Goal: Task Accomplishment & Management: Use online tool/utility

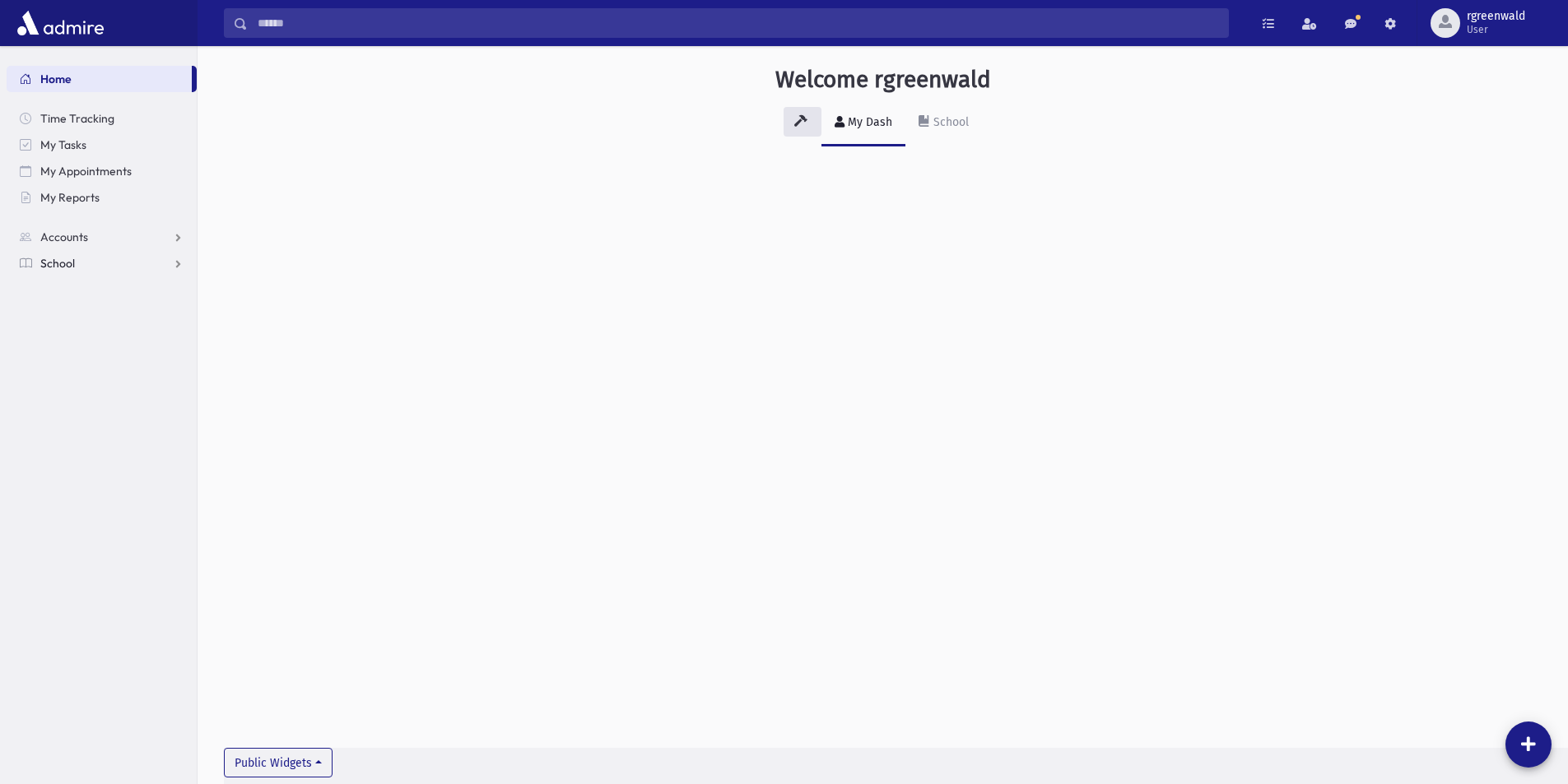
click at [85, 260] on link "School" at bounding box center [101, 263] width 190 height 26
click at [85, 322] on span "Attendance" at bounding box center [80, 316] width 61 height 15
click at [88, 344] on span "Entry" at bounding box center [76, 342] width 28 height 15
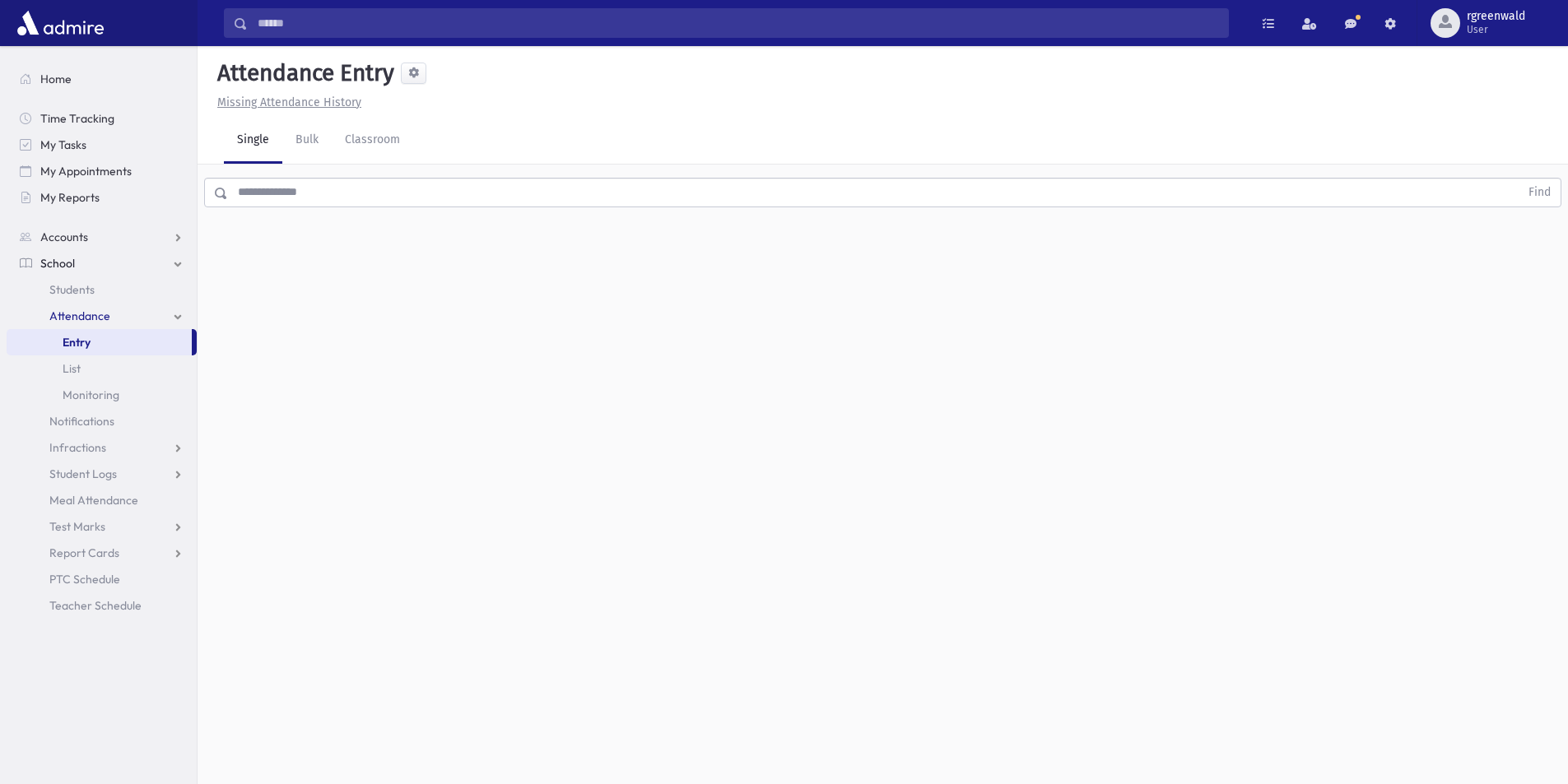
click at [369, 193] on input "text" at bounding box center [874, 193] width 1291 height 29
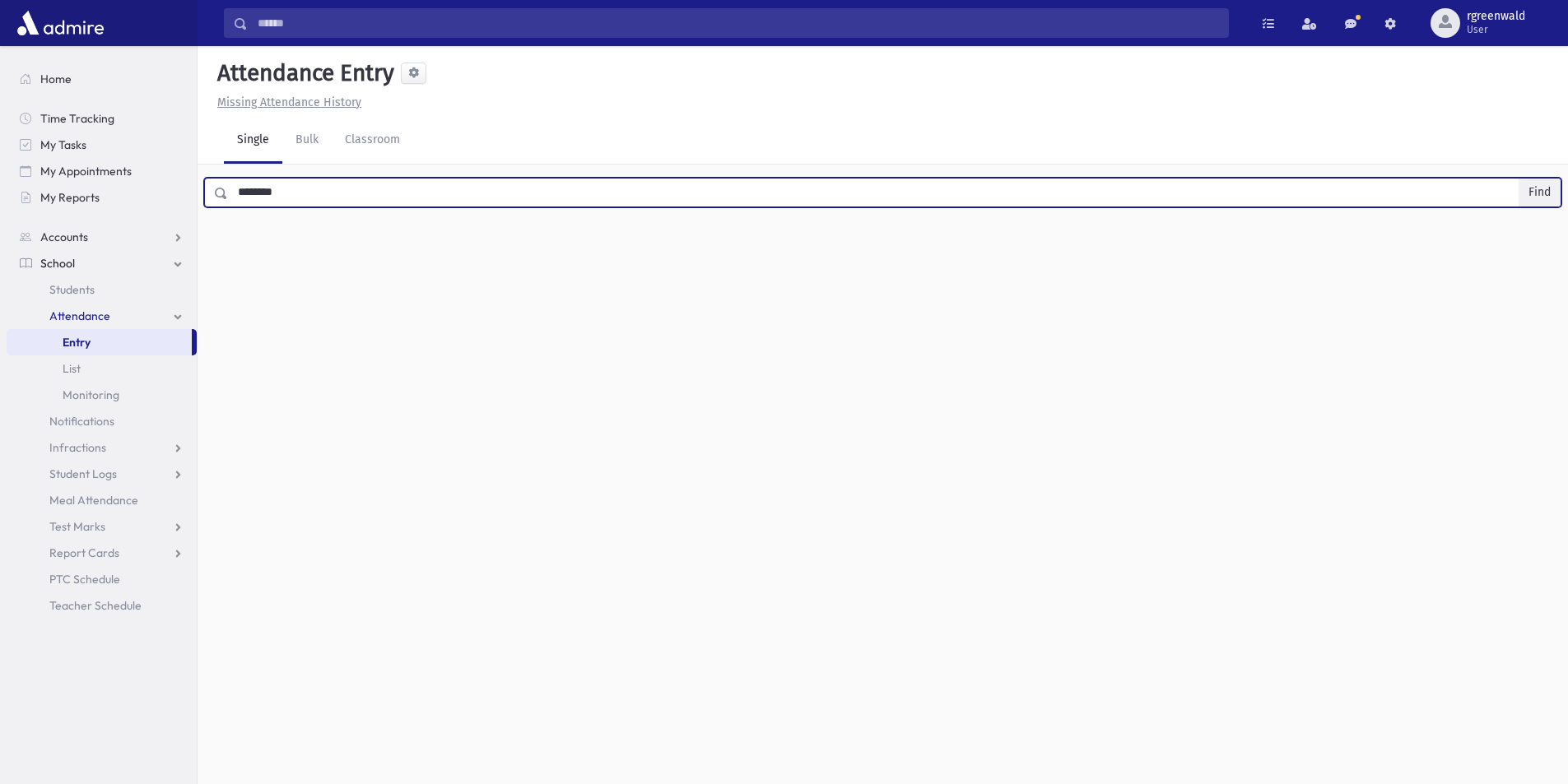
type input "********"
click at [1546, 189] on button "Find" at bounding box center [1539, 192] width 42 height 28
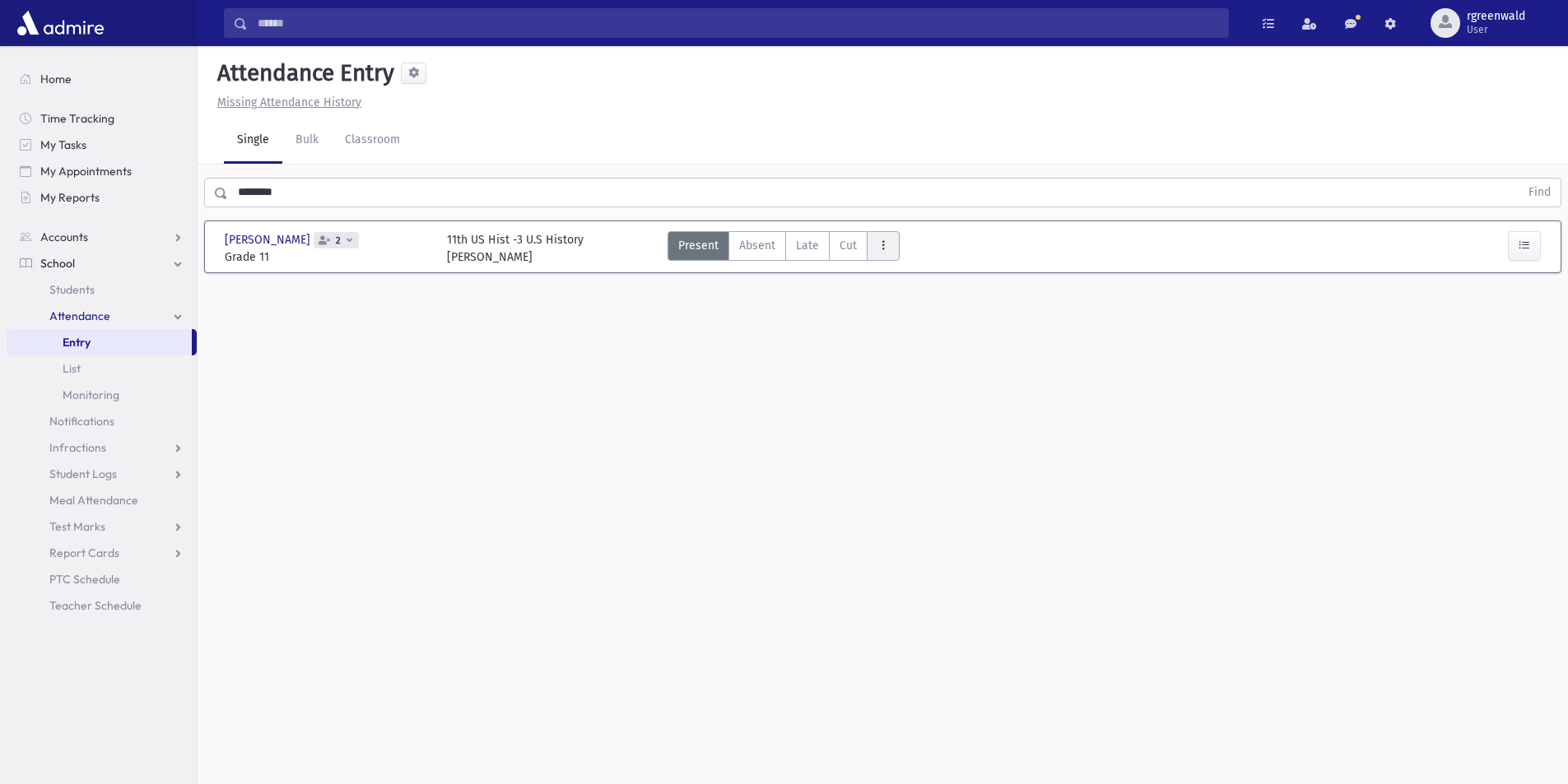
click at [885, 240] on icon "AttTypes" at bounding box center [883, 245] width 12 height 14
click at [942, 321] on span "Early Dismissal" at bounding box center [933, 320] width 105 height 18
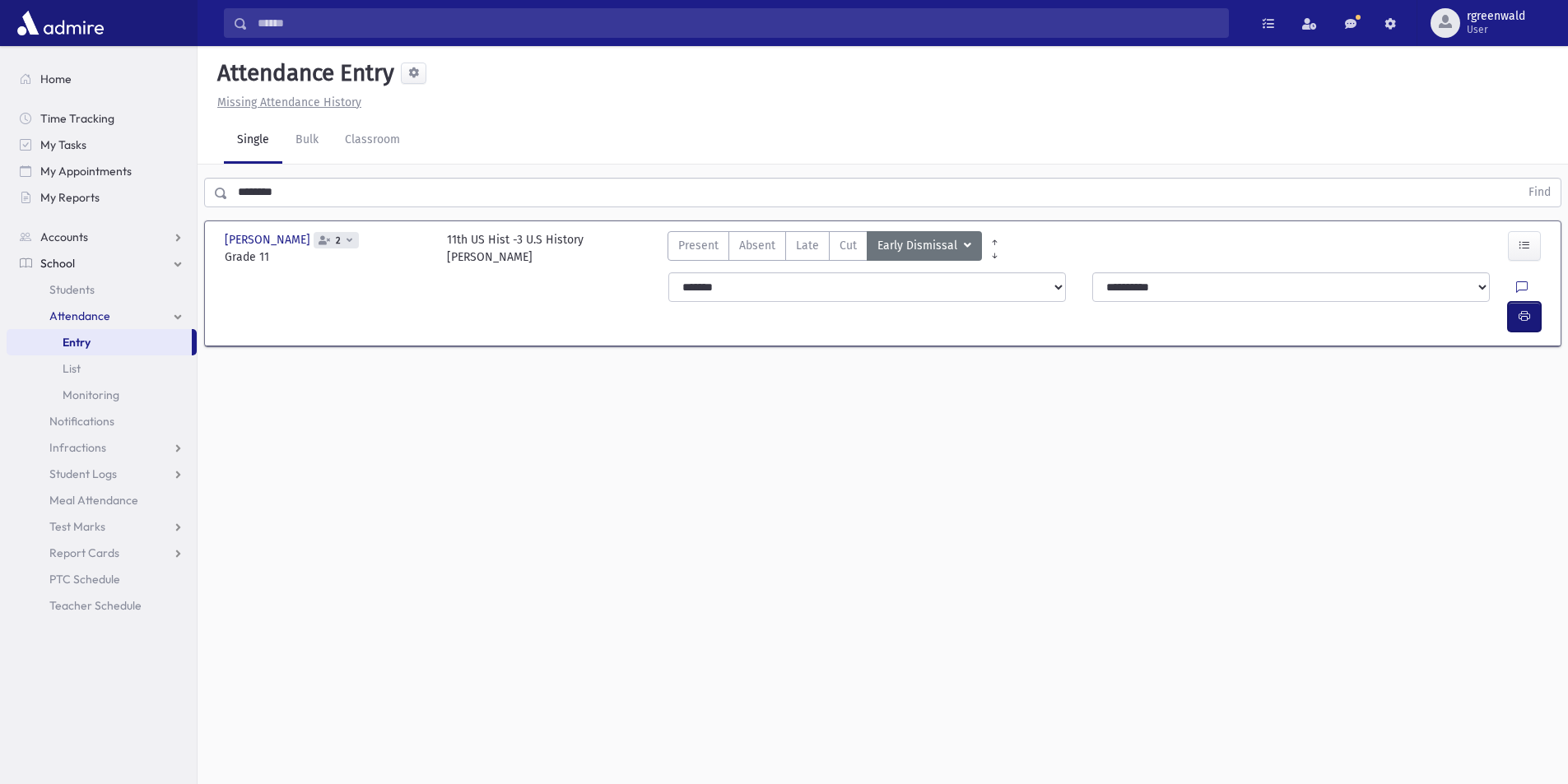
click at [1529, 310] on icon "button" at bounding box center [1524, 317] width 12 height 14
